Goal: Transaction & Acquisition: Purchase product/service

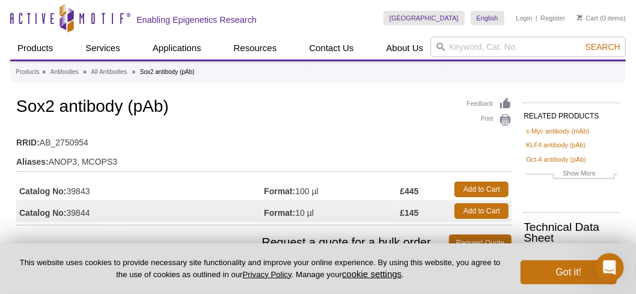
click at [423, 134] on td "RRID: AB_2750954" at bounding box center [263, 139] width 495 height 19
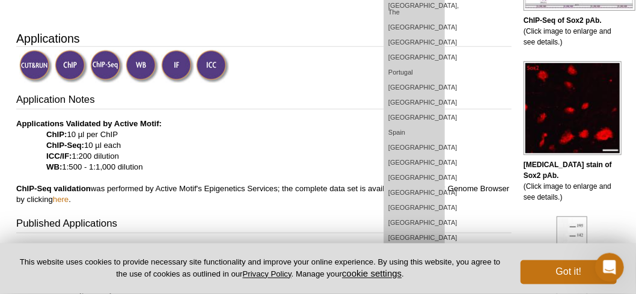
scroll to position [378, 0]
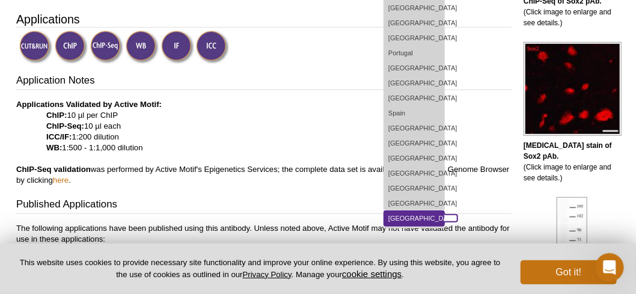
click at [440, 211] on link "[GEOGRAPHIC_DATA]" at bounding box center [414, 218] width 60 height 15
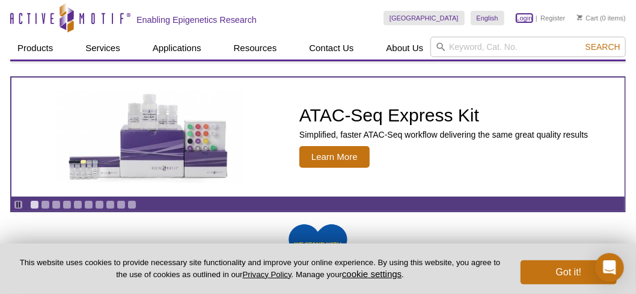
click at [525, 17] on link "Login" at bounding box center [524, 18] width 16 height 8
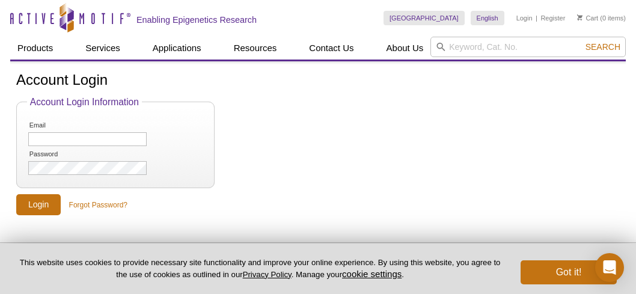
click at [58, 142] on input "Email" at bounding box center [87, 139] width 118 height 14
type input "[EMAIL_ADDRESS][DOMAIN_NAME]"
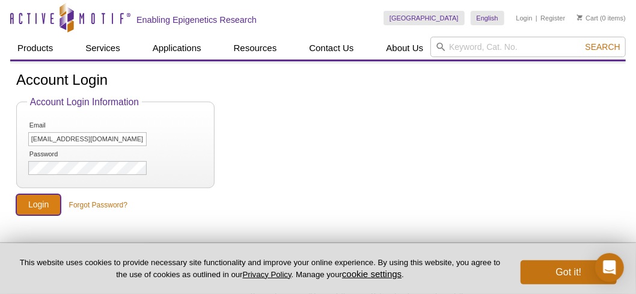
click at [43, 202] on input "Login" at bounding box center [38, 204] width 44 height 21
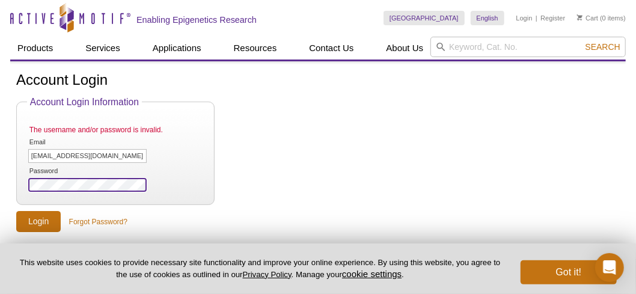
click at [16, 211] on input "Login" at bounding box center [38, 221] width 44 height 21
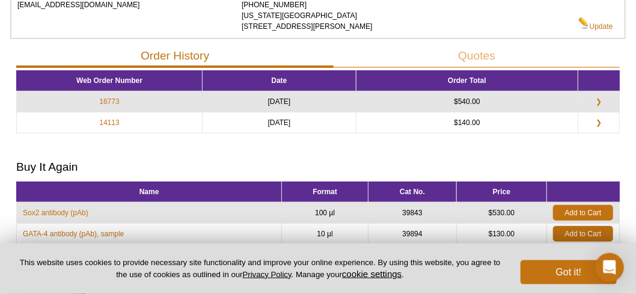
scroll to position [124, 0]
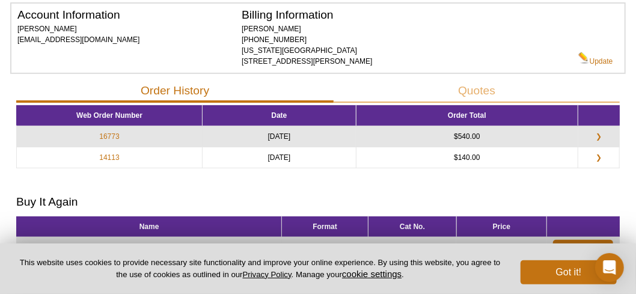
click at [551, 24] on div "Billing Information [PERSON_NAME] [PHONE_NUMBER] [US_STATE][GEOGRAPHIC_DATA] [S…" at bounding box center [409, 38] width 336 height 57
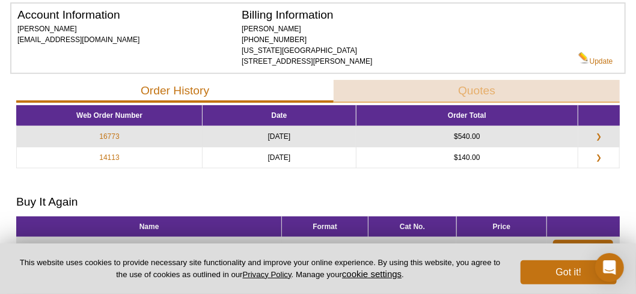
scroll to position [0, 0]
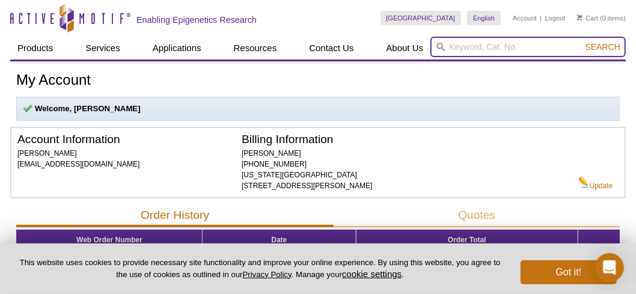
click at [488, 53] on input "search" at bounding box center [527, 47] width 195 height 20
paste input "39843"
type input "39843"
click at [581, 41] on button "Search" at bounding box center [602, 46] width 42 height 11
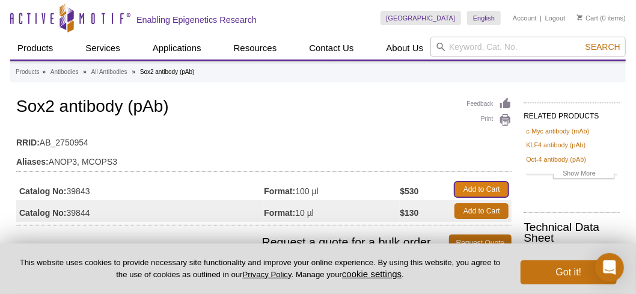
click at [484, 190] on link "Add to Cart" at bounding box center [481, 189] width 54 height 16
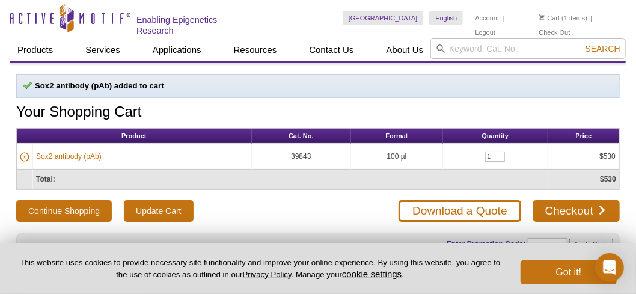
click at [526, 106] on h1 "Your Shopping Cart" at bounding box center [317, 112] width 603 height 17
click at [581, 206] on link "Checkout" at bounding box center [576, 211] width 87 height 22
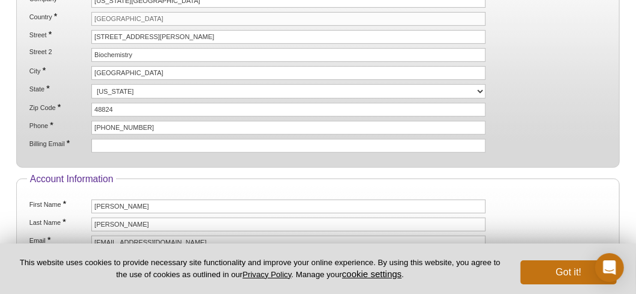
scroll to position [252, 0]
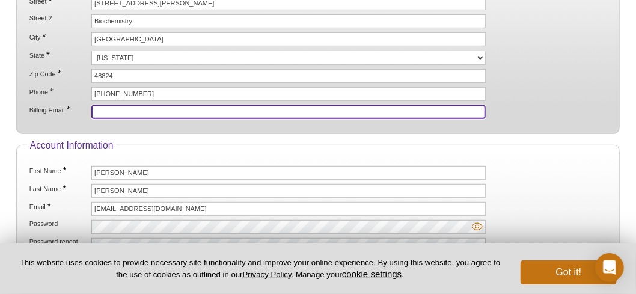
click at [195, 109] on input "Billing Email *" at bounding box center [288, 112] width 394 height 14
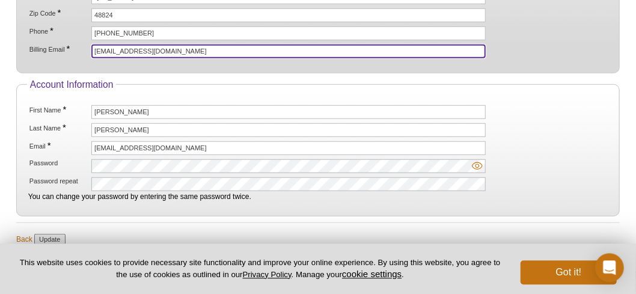
scroll to position [378, 0]
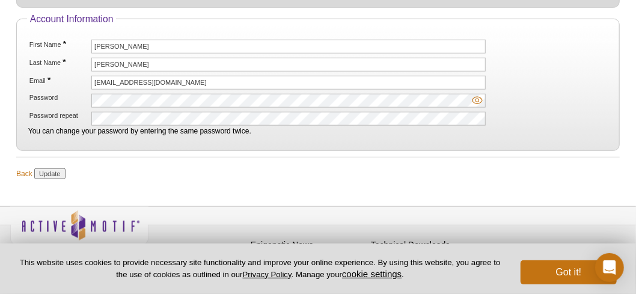
type input "[EMAIL_ADDRESS][DOMAIN_NAME]"
click at [54, 169] on input "Update" at bounding box center [49, 173] width 31 height 11
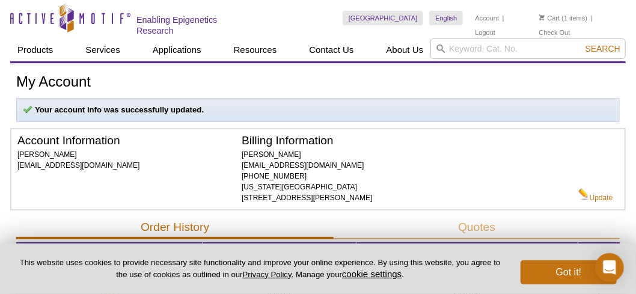
click at [572, 19] on li "Cart (1 items)" at bounding box center [563, 18] width 49 height 14
click at [551, 19] on link "Cart" at bounding box center [549, 18] width 21 height 8
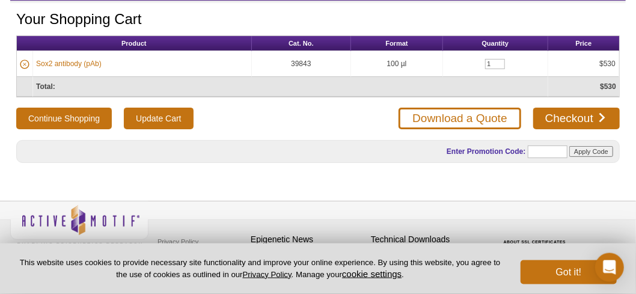
scroll to position [63, 0]
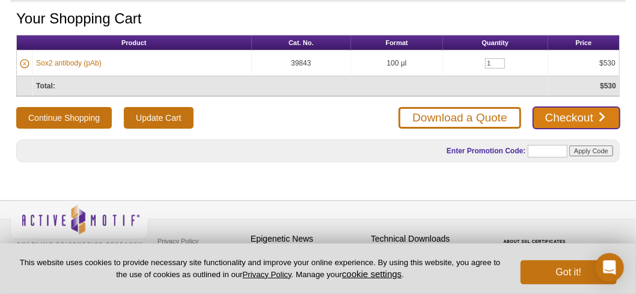
click at [572, 109] on link "Checkout" at bounding box center [576, 118] width 87 height 22
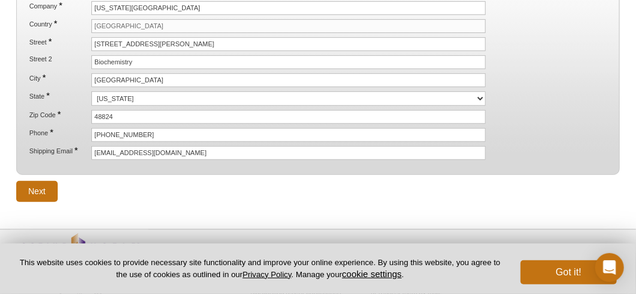
scroll to position [276, 0]
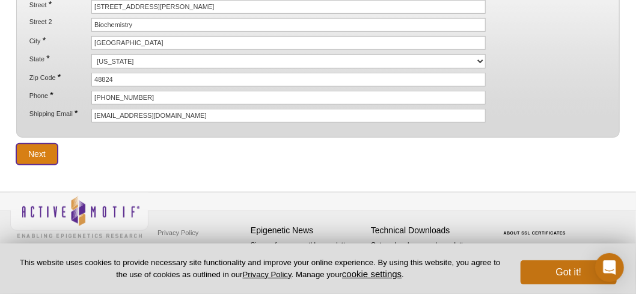
click at [40, 150] on input "Next" at bounding box center [36, 154] width 41 height 21
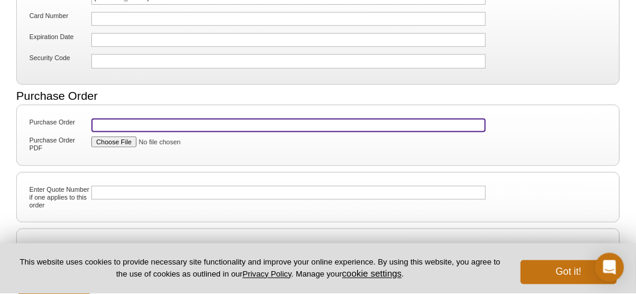
scroll to position [315, 0]
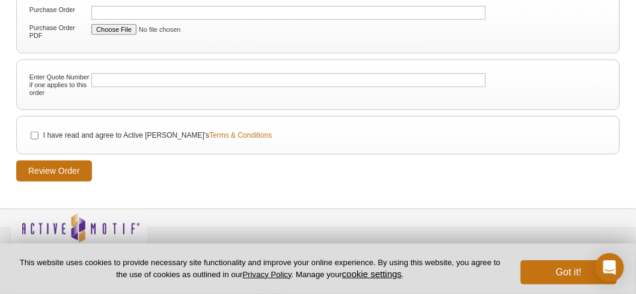
click at [59, 130] on label "I have read and agree to Active Motif's Terms & Conditions" at bounding box center [156, 135] width 229 height 11
click at [38, 132] on input "I have read and agree to Active [PERSON_NAME]'s Terms & Conditions" at bounding box center [35, 136] width 8 height 8
checkbox input "true"
click at [58, 165] on input "Review Order" at bounding box center [54, 170] width 76 height 21
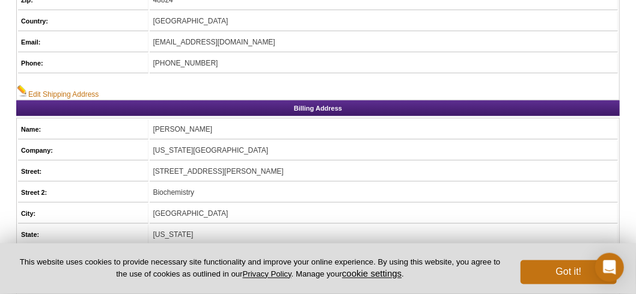
scroll to position [315, 0]
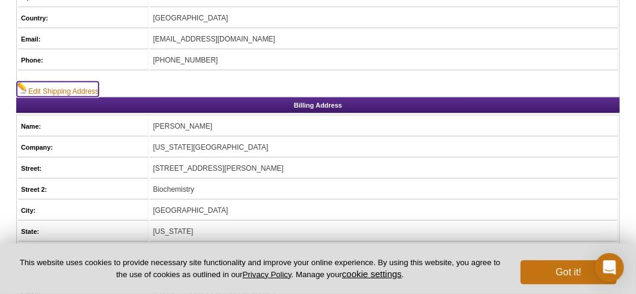
click at [52, 85] on link "Edit Shipping Address" at bounding box center [58, 89] width 82 height 15
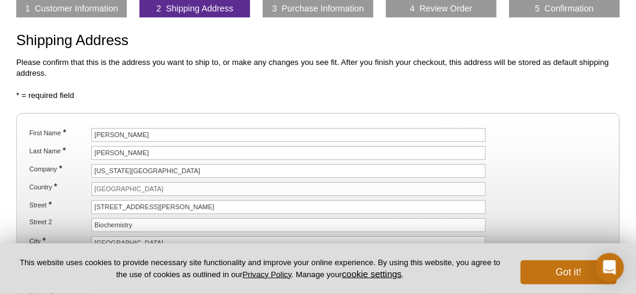
scroll to position [63, 0]
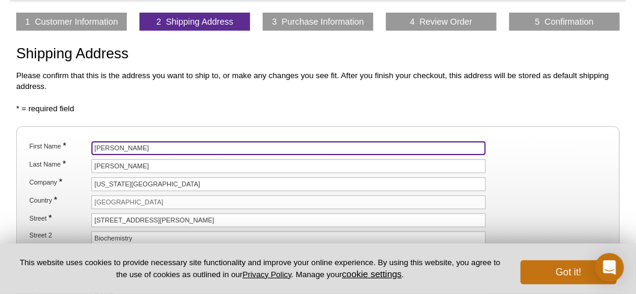
drag, startPoint x: 141, startPoint y: 147, endPoint x: 83, endPoint y: 146, distance: 57.7
click at [91, 146] on input "Mary" at bounding box center [288, 148] width 394 height 14
type input "RALSTON LAB -"
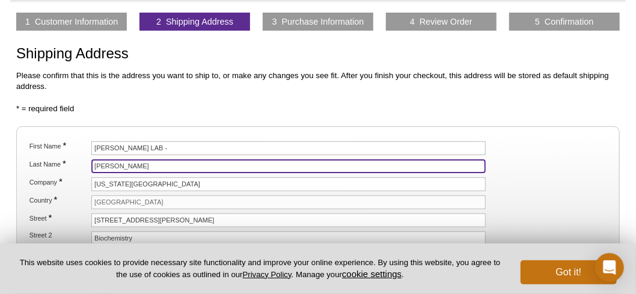
type input "BARBARA MAKELA"
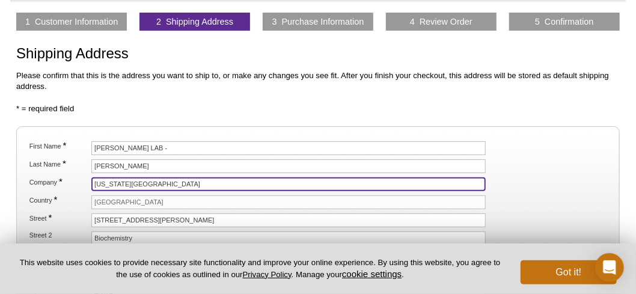
type input "[US_STATE][GEOGRAPHIC_DATA]"
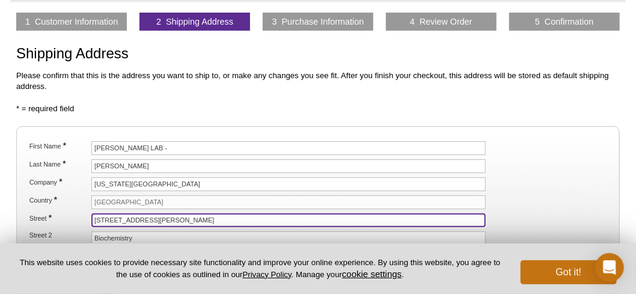
type input "603 WILSON RD RM 419"
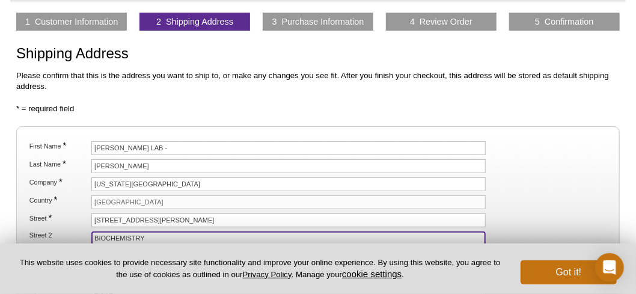
type input "BIOCHEMISTRY"
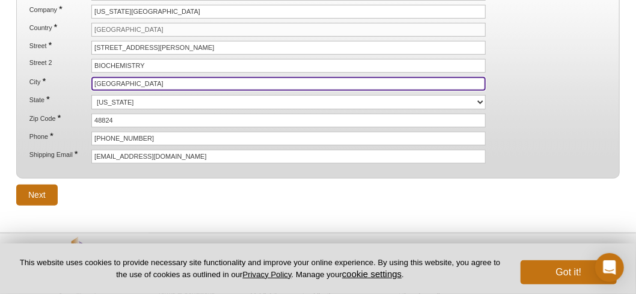
scroll to position [252, 0]
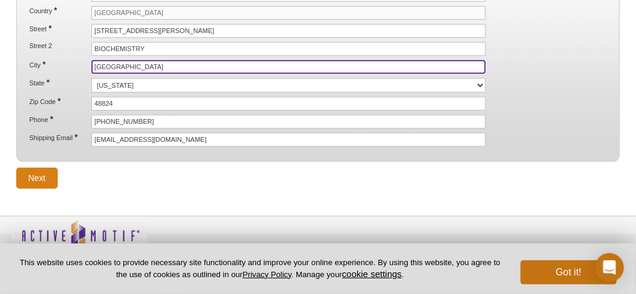
type input "[GEOGRAPHIC_DATA]"
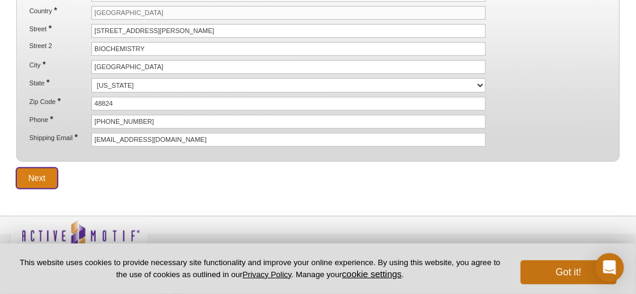
click at [37, 178] on input "Next" at bounding box center [36, 178] width 41 height 21
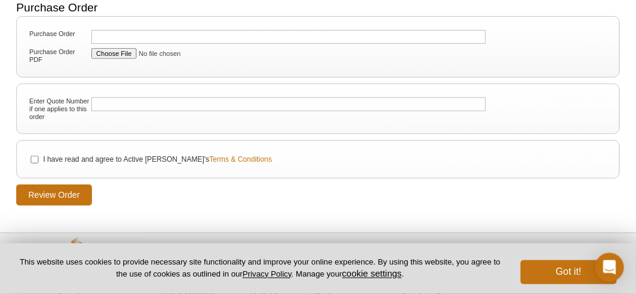
scroll to position [315, 0]
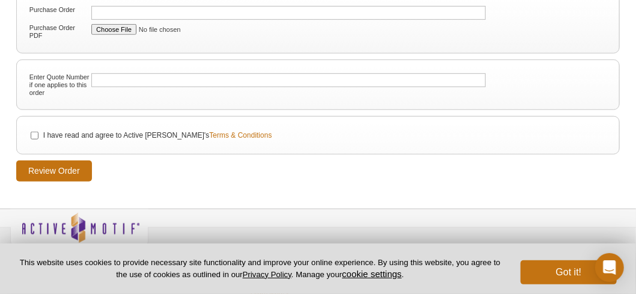
click at [56, 130] on label "I have read and agree to Active Motif's Terms & Conditions" at bounding box center [156, 135] width 229 height 11
click at [38, 132] on input "I have read and agree to Active Motif's Terms & Conditions" at bounding box center [35, 136] width 8 height 8
checkbox input "true"
click at [68, 164] on input "Review Order" at bounding box center [54, 170] width 76 height 21
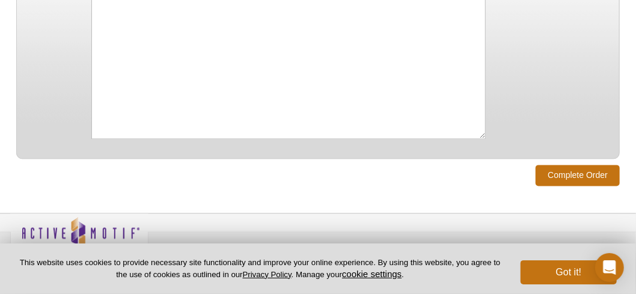
scroll to position [992, 0]
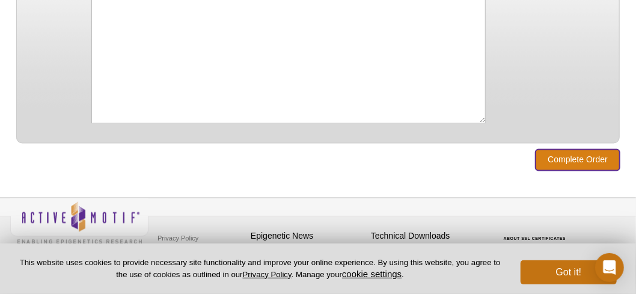
click at [580, 149] on input "Complete Order" at bounding box center [577, 159] width 84 height 21
click at [572, 151] on input "Complete Order" at bounding box center [577, 159] width 84 height 21
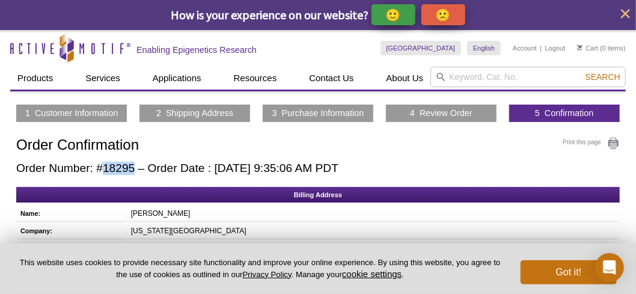
drag, startPoint x: 105, startPoint y: 167, endPoint x: 133, endPoint y: 173, distance: 28.9
click at [133, 173] on h2 "Order Number: #18295 – Order Date : [DATE] 9:35:06 AM PDT" at bounding box center [317, 168] width 603 height 13
copy h2 "18295"
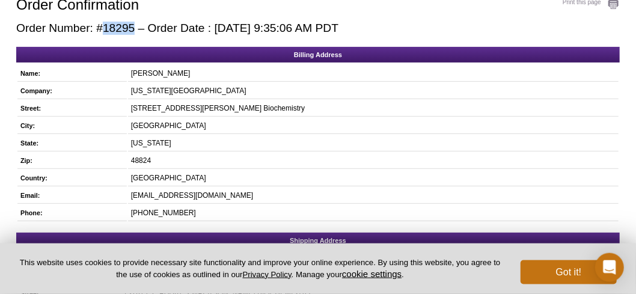
scroll to position [126, 0]
